Goal: Information Seeking & Learning: Learn about a topic

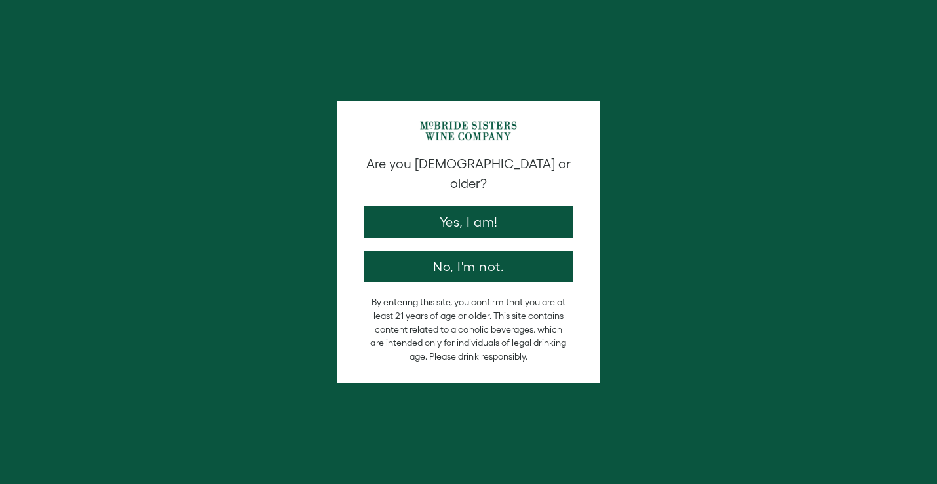
click at [491, 222] on button "Yes, I am!" at bounding box center [469, 221] width 210 height 31
click at [482, 218] on div at bounding box center [468, 242] width 937 height 484
click at [466, 213] on div at bounding box center [468, 242] width 937 height 484
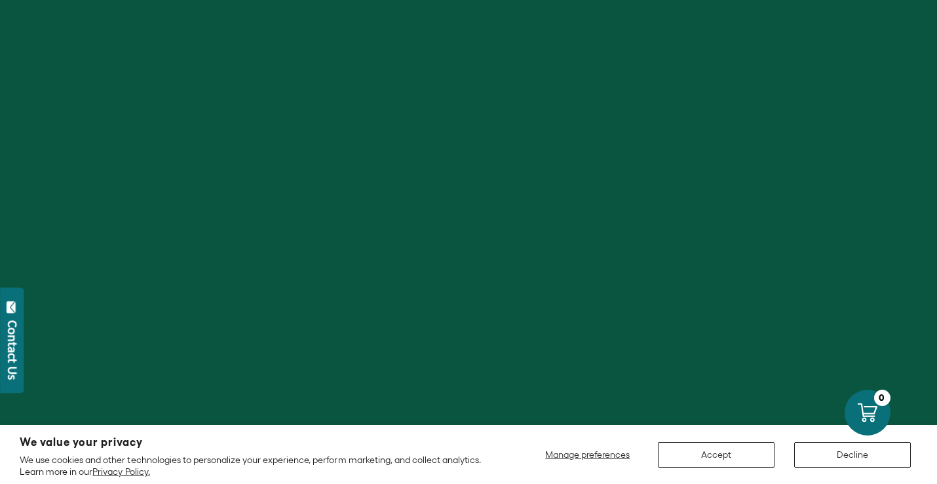
click at [841, 457] on button "Decline" at bounding box center [852, 455] width 117 height 26
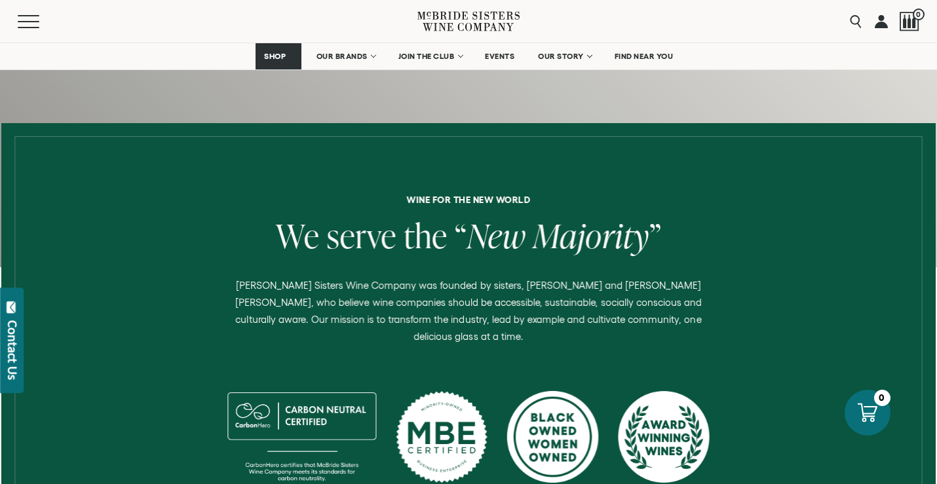
scroll to position [409, 0]
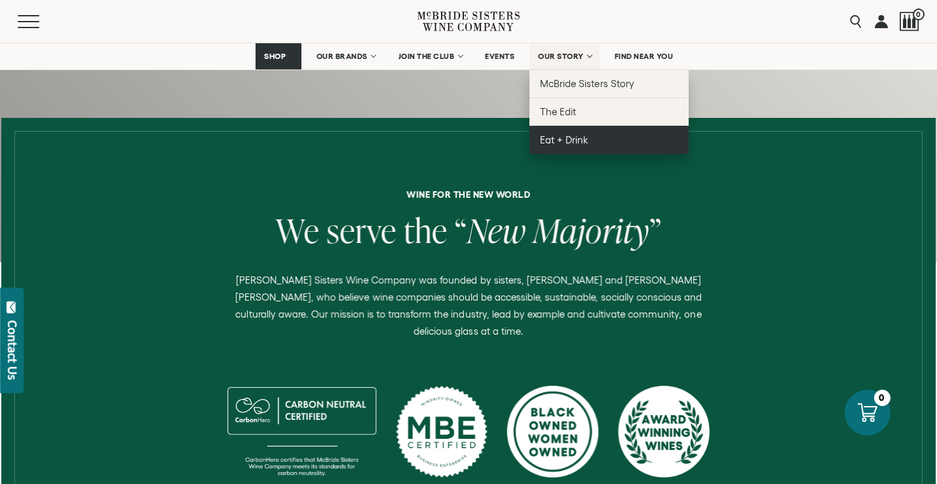
click at [569, 138] on span "Eat + Drink" at bounding box center [564, 139] width 48 height 11
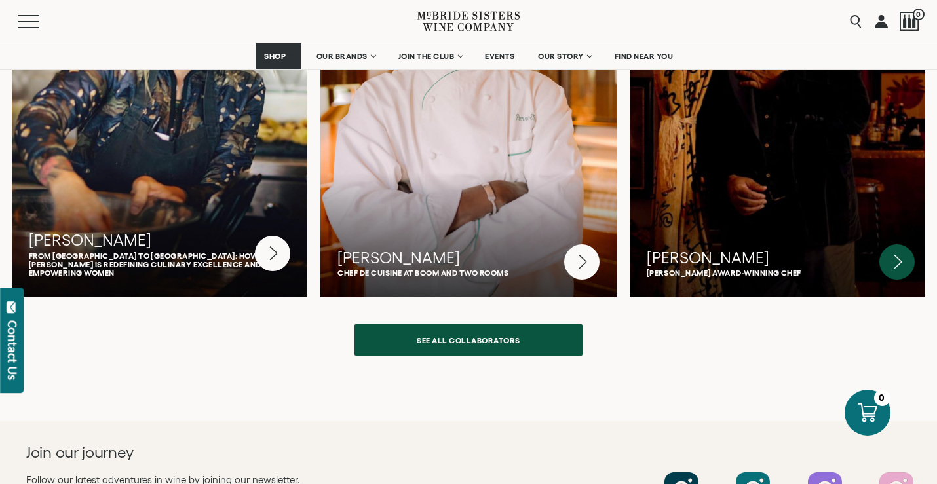
scroll to position [3492, 0]
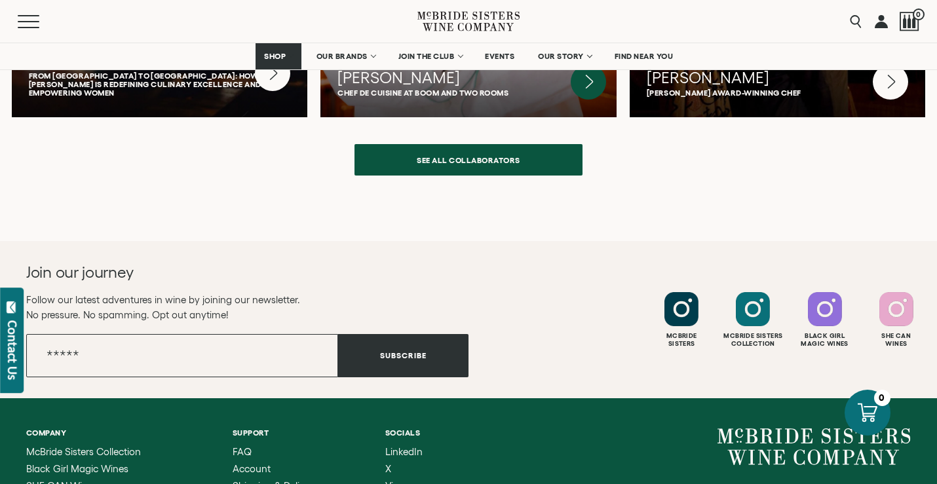
click at [574, 97] on icon at bounding box center [588, 81] width 35 height 35
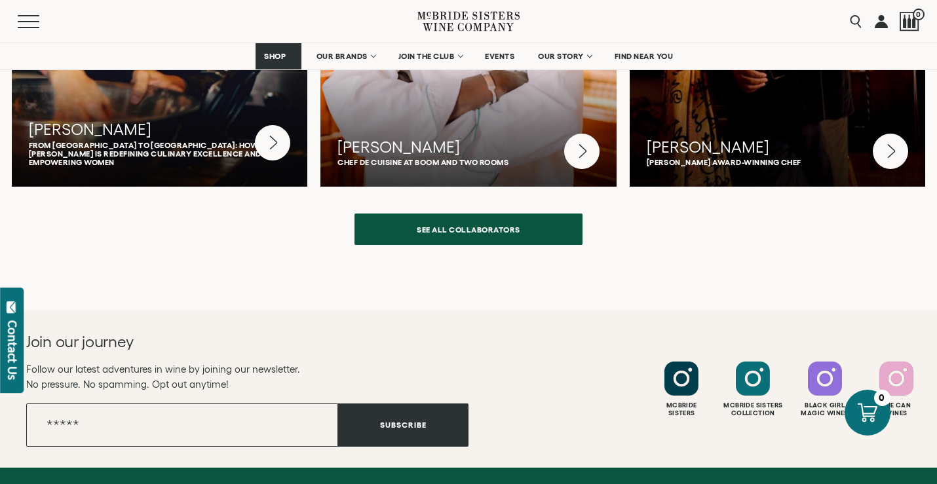
scroll to position [3414, 0]
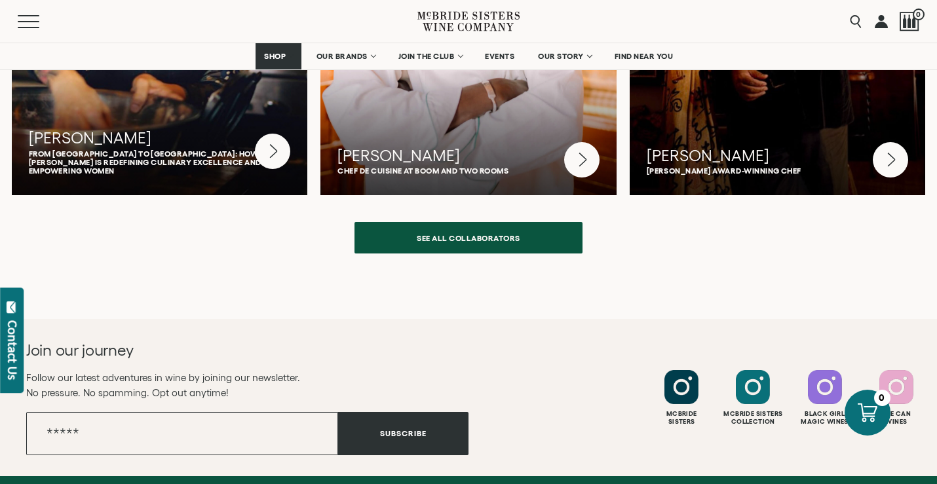
click at [473, 248] on link "see all collaborators" at bounding box center [468, 237] width 228 height 31
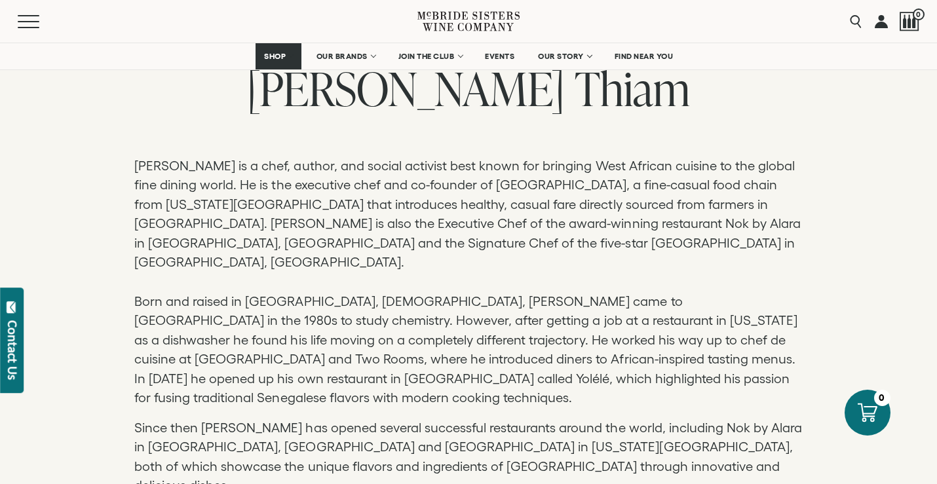
scroll to position [561, 0]
drag, startPoint x: 469, startPoint y: 183, endPoint x: 517, endPoint y: 183, distance: 47.8
click at [517, 183] on p "Pierre Thiam is a chef, author, and social activist best known for bringing Wes…" at bounding box center [468, 215] width 668 height 116
copy p "Teranga"
click at [522, 234] on p "Pierre Thiam is a chef, author, and social activist best known for bringing Wes…" at bounding box center [468, 215] width 668 height 116
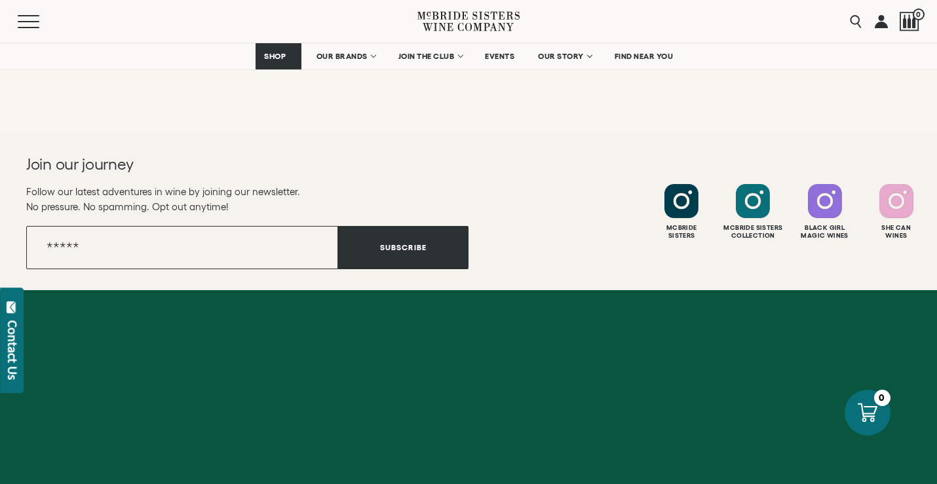
scroll to position [1382, 0]
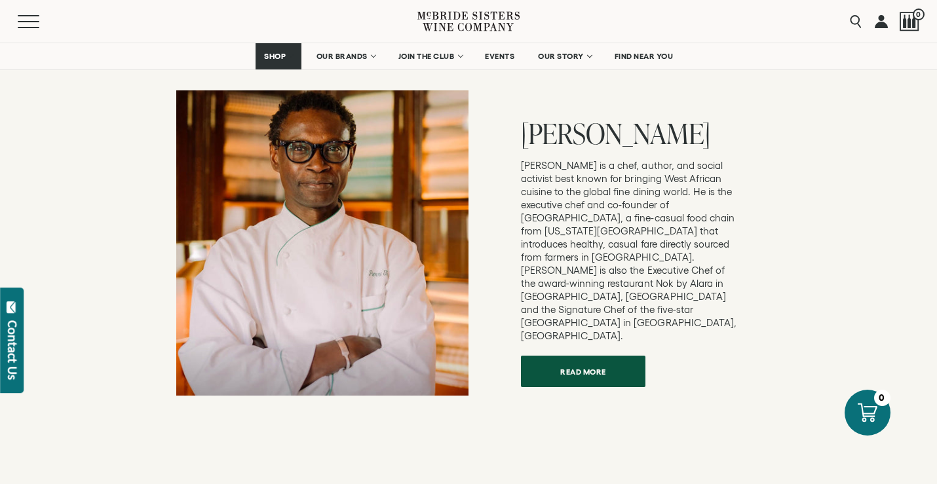
scroll to position [132, 0]
